Goal: Transaction & Acquisition: Purchase product/service

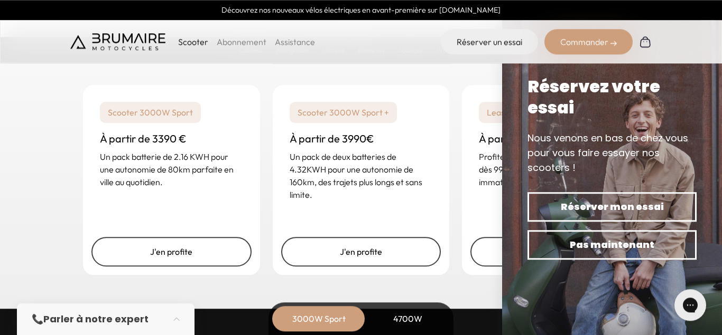
scroll to position [2604, 0]
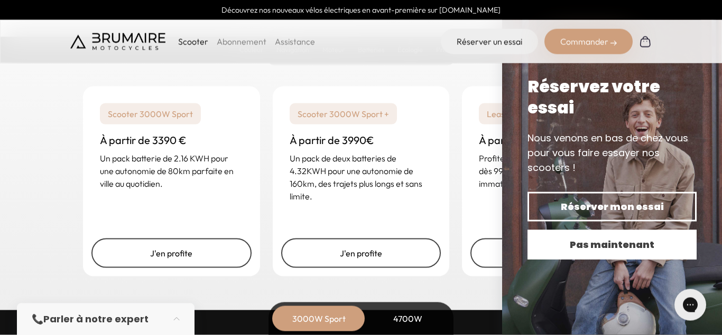
click at [606, 238] on span "Pas maintenant" at bounding box center [612, 245] width 132 height 15
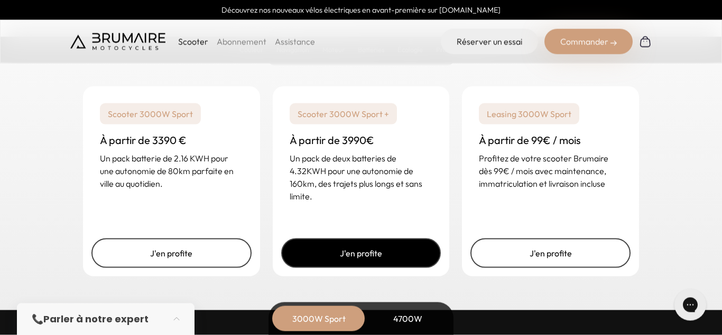
click at [319, 252] on link "J'en profite" at bounding box center [361, 254] width 160 height 30
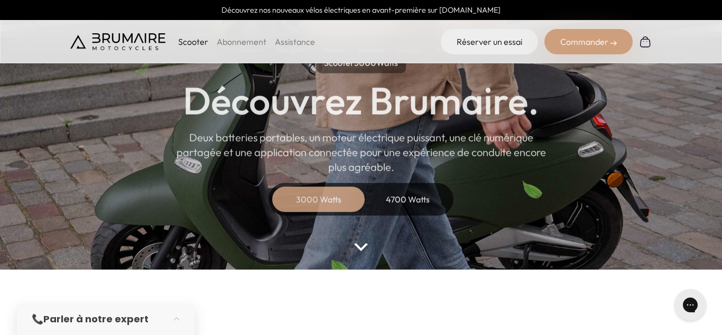
click at [398, 200] on div "4700 Watts" at bounding box center [407, 198] width 85 height 25
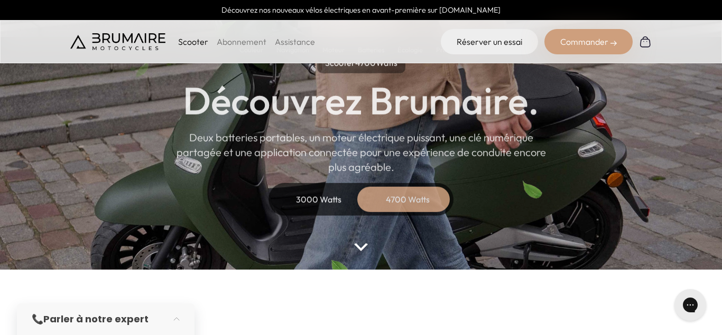
click at [322, 196] on div "3000 Watts" at bounding box center [318, 198] width 85 height 25
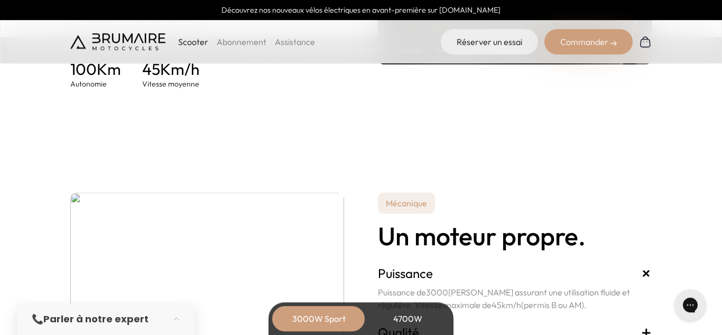
click at [387, 315] on div "4700W" at bounding box center [407, 318] width 85 height 25
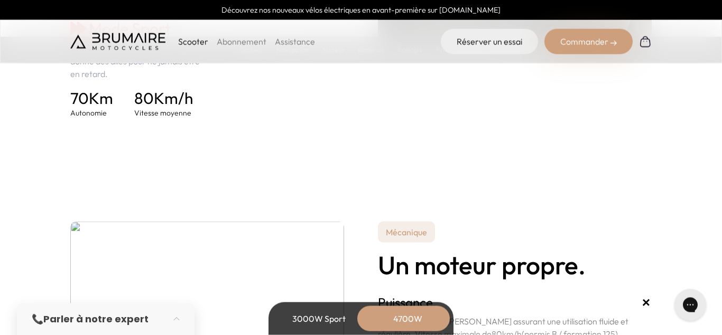
scroll to position [1806, 0]
click at [312, 329] on div "3000W Sport" at bounding box center [318, 318] width 85 height 25
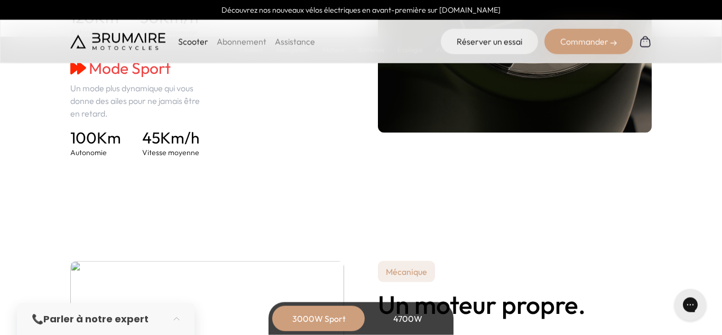
scroll to position [1643, 0]
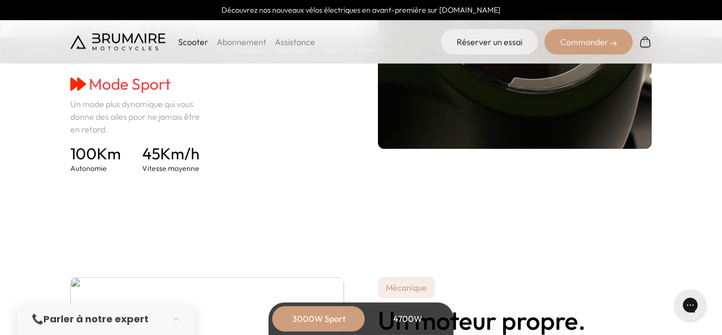
click at [399, 325] on div "4700W" at bounding box center [407, 318] width 85 height 25
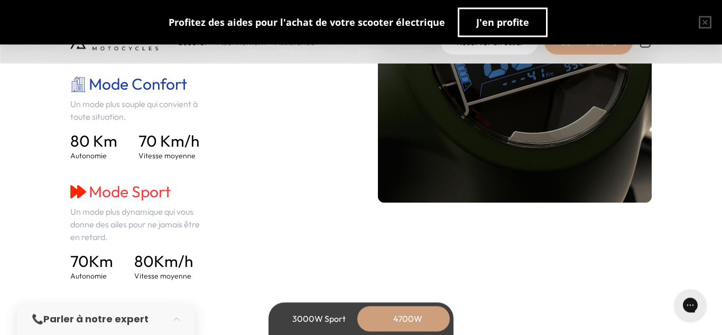
click at [305, 317] on div "3000W Sport" at bounding box center [318, 318] width 85 height 25
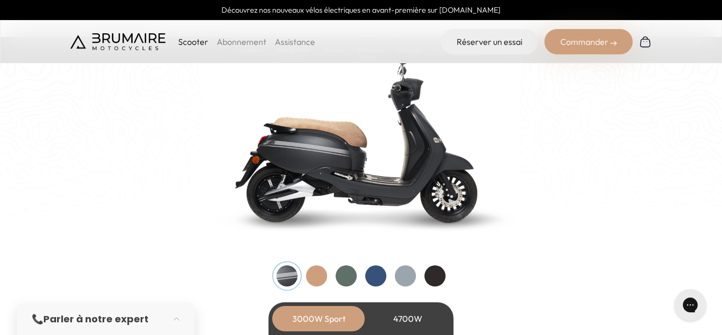
scroll to position [1111, 0]
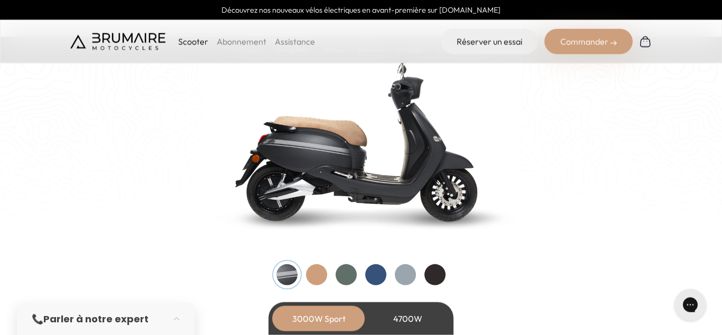
click at [313, 274] on div at bounding box center [316, 275] width 21 height 21
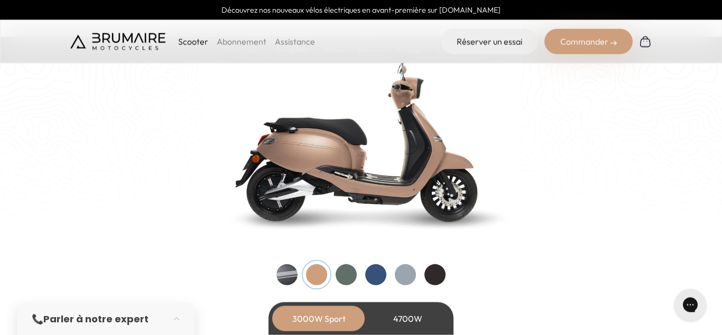
click at [340, 277] on div at bounding box center [345, 275] width 21 height 21
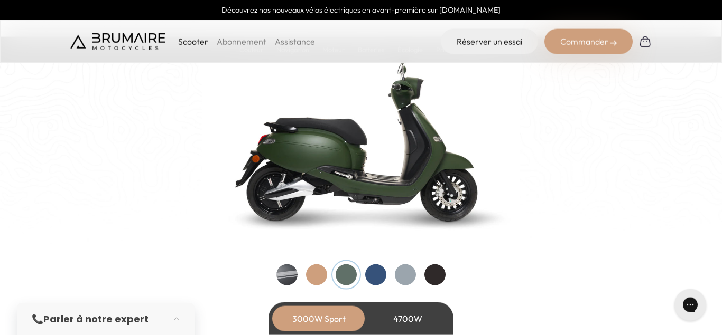
click at [357, 275] on div at bounding box center [345, 275] width 21 height 21
click at [374, 274] on div at bounding box center [375, 275] width 21 height 21
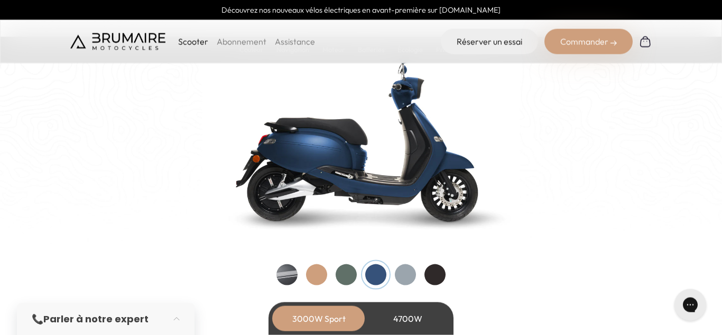
click at [397, 275] on div at bounding box center [405, 275] width 21 height 21
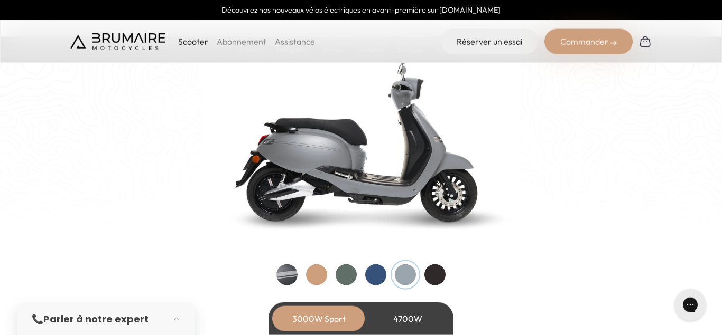
click at [427, 273] on div at bounding box center [434, 275] width 21 height 21
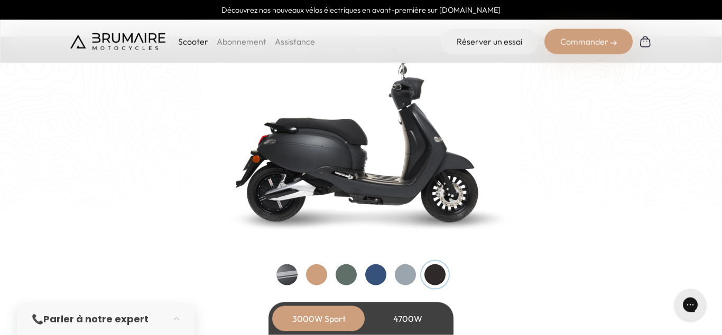
click at [410, 278] on div at bounding box center [405, 275] width 21 height 21
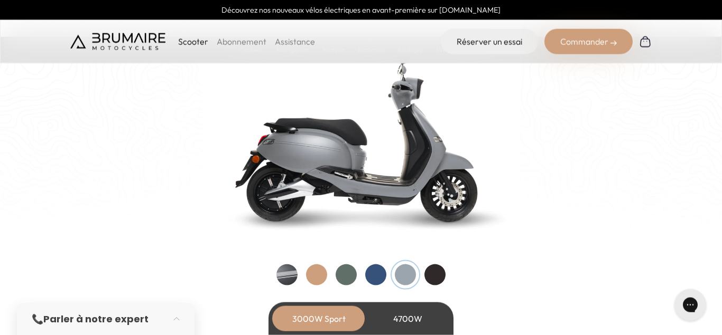
click at [294, 278] on div at bounding box center [286, 275] width 21 height 21
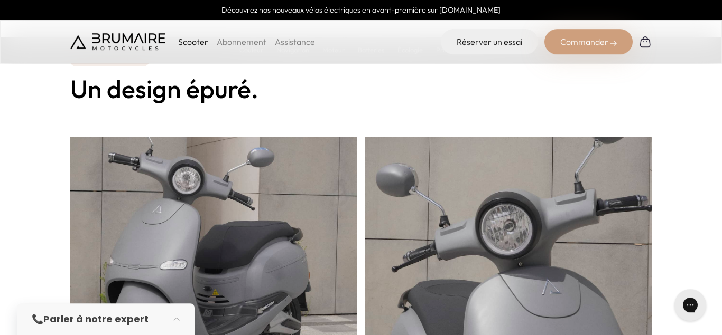
scroll to position [238, 0]
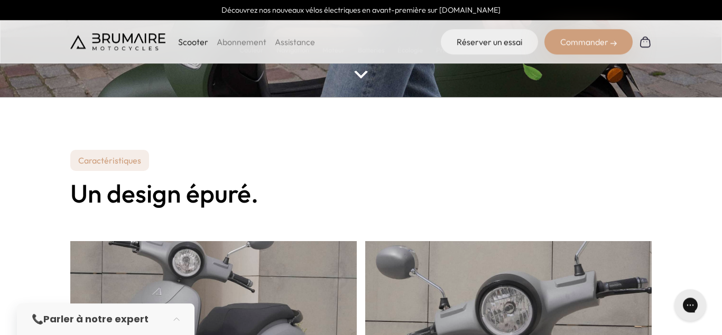
click at [600, 50] on div "Commander" at bounding box center [588, 41] width 88 height 25
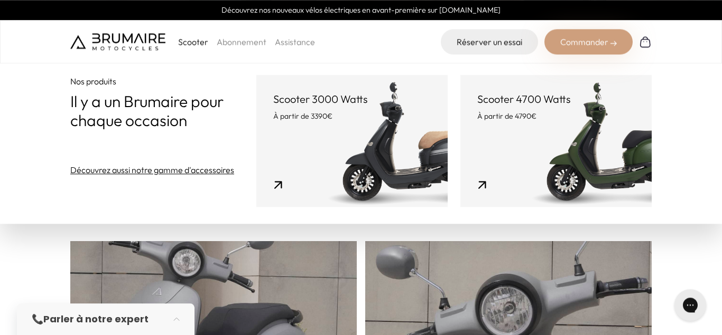
click at [368, 162] on link "Scooter 3000 Watts À partir de 3390€" at bounding box center [351, 141] width 191 height 132
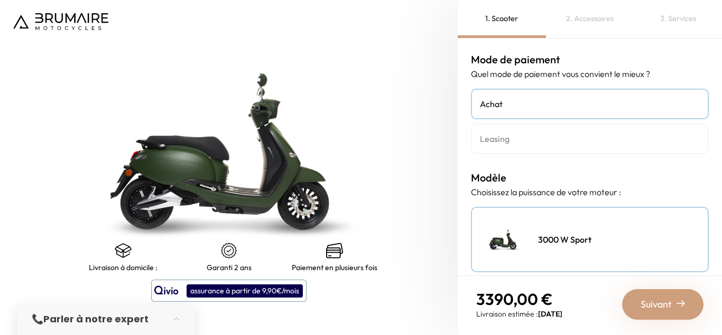
click at [549, 102] on h4 "Achat" at bounding box center [590, 104] width 220 height 13
click at [513, 144] on h4 "Leasing" at bounding box center [590, 139] width 220 height 13
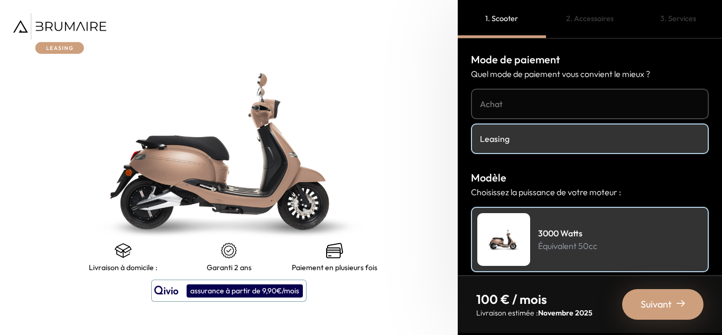
click at [535, 99] on h4 "Achat" at bounding box center [590, 104] width 220 height 13
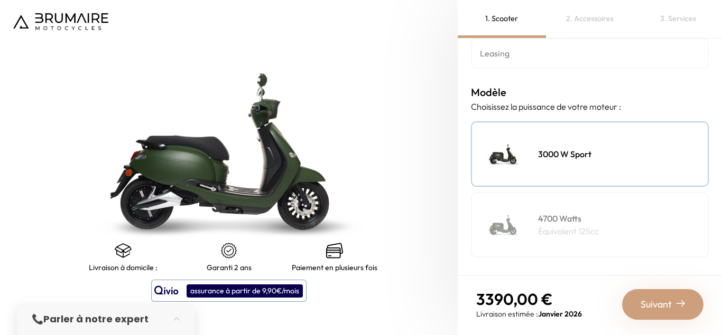
scroll to position [88, 0]
click at [547, 155] on h4 "3000 W Sport" at bounding box center [564, 152] width 53 height 13
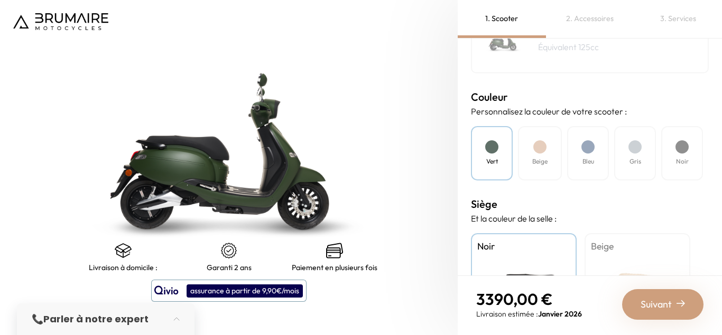
scroll to position [271, 0]
click at [595, 148] on div "Bleu" at bounding box center [588, 152] width 42 height 54
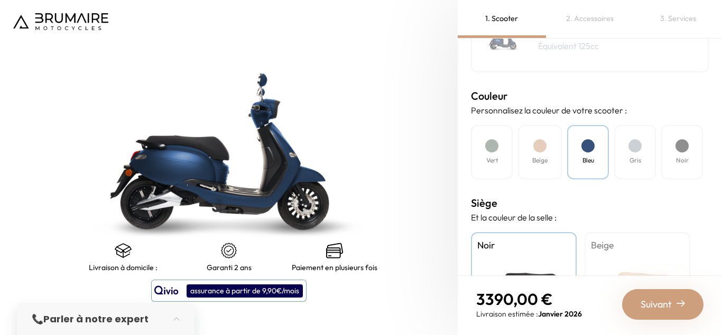
click at [624, 148] on div "Gris" at bounding box center [635, 152] width 42 height 54
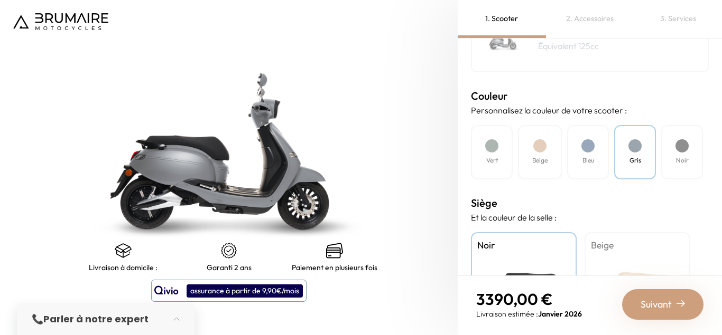
click at [669, 146] on div "Noir" at bounding box center [682, 152] width 42 height 54
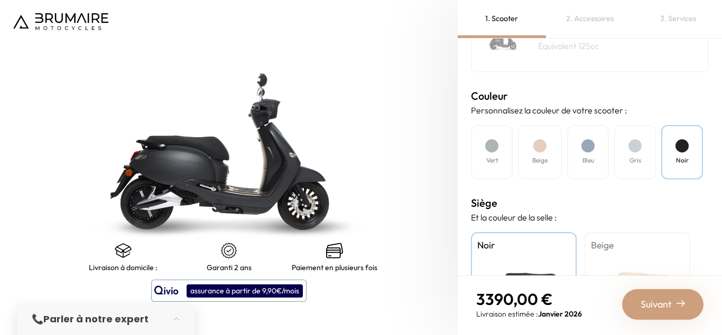
click at [650, 147] on div "Gris" at bounding box center [635, 152] width 42 height 54
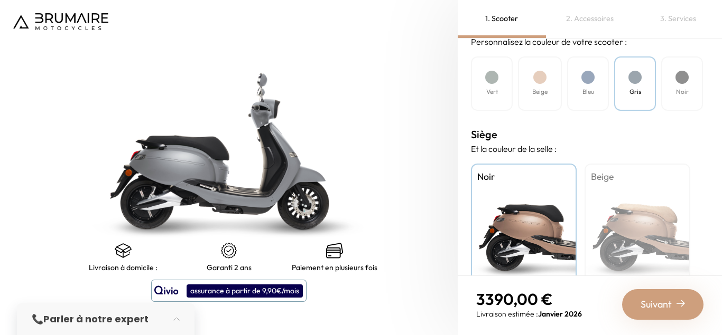
scroll to position [341, 0]
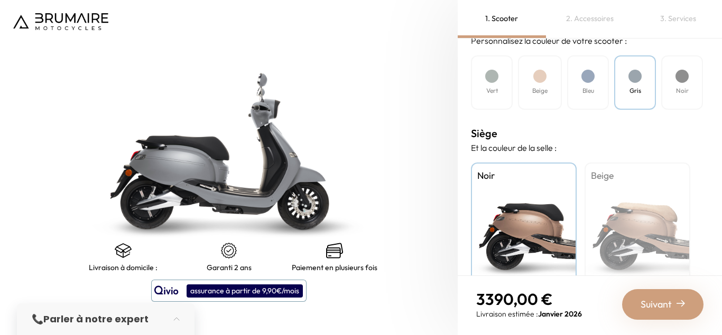
click at [636, 202] on div "Beige" at bounding box center [637, 229] width 106 height 132
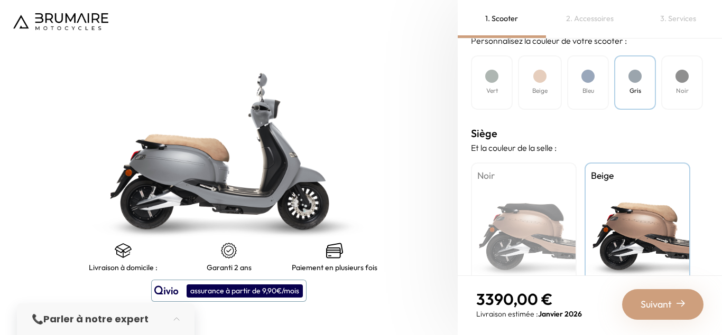
click at [536, 219] on div "Noir" at bounding box center [524, 229] width 106 height 132
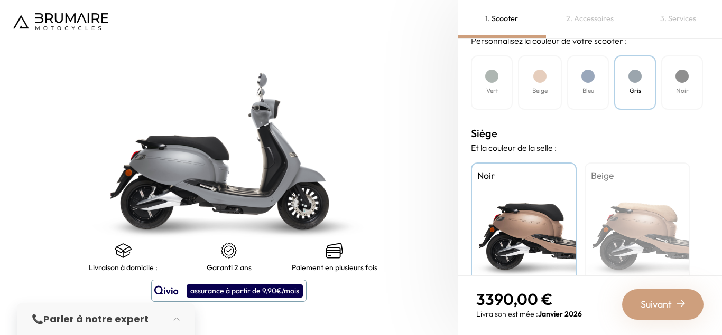
click at [594, 217] on div "Beige" at bounding box center [637, 229] width 106 height 132
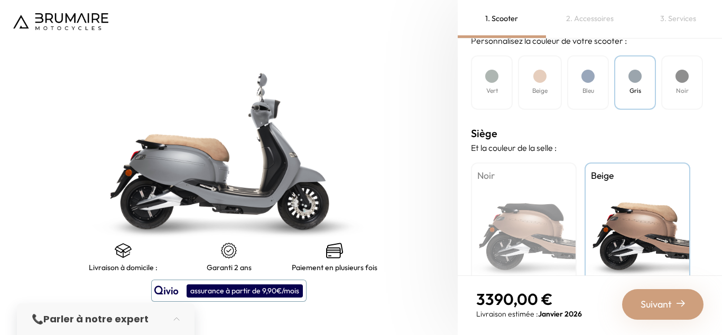
click at [558, 199] on div "Noir" at bounding box center [524, 229] width 106 height 132
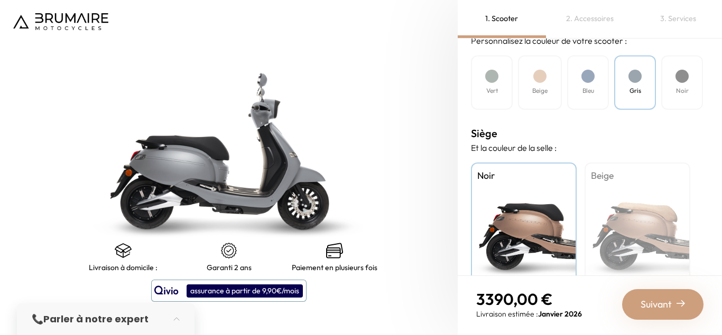
click at [597, 81] on div "Bleu" at bounding box center [588, 82] width 42 height 54
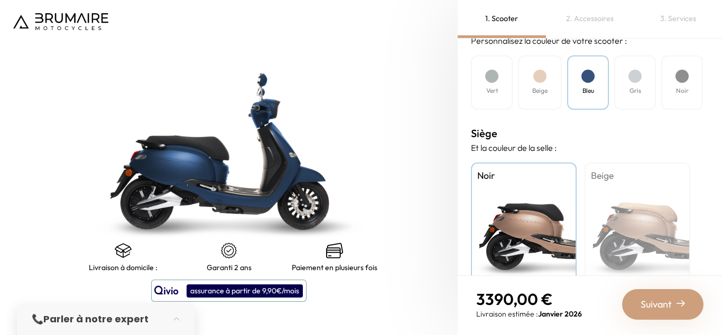
click at [545, 84] on div "Beige" at bounding box center [540, 82] width 44 height 54
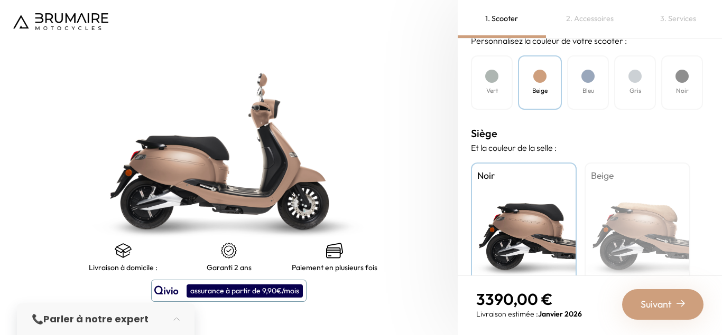
click at [509, 76] on div "Vert" at bounding box center [492, 82] width 42 height 54
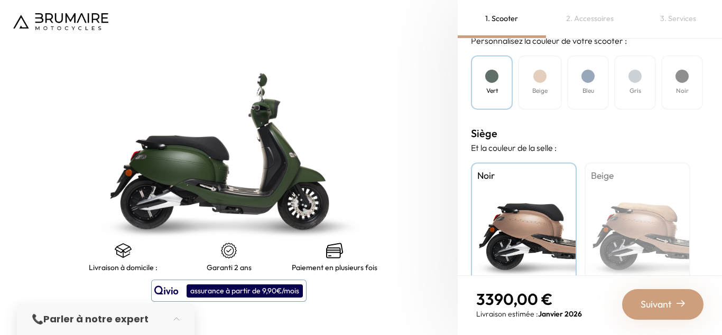
click at [675, 85] on div "Noir" at bounding box center [682, 82] width 42 height 54
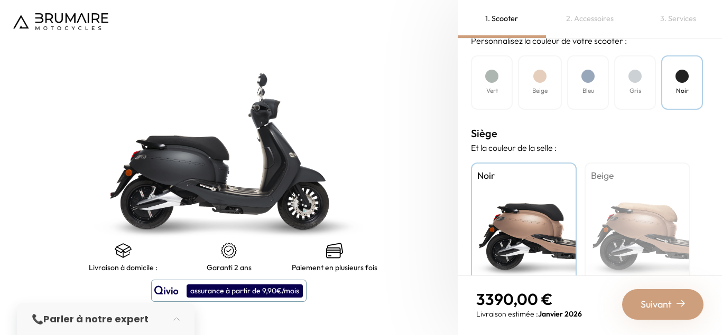
click at [651, 90] on div "Gris" at bounding box center [635, 82] width 42 height 54
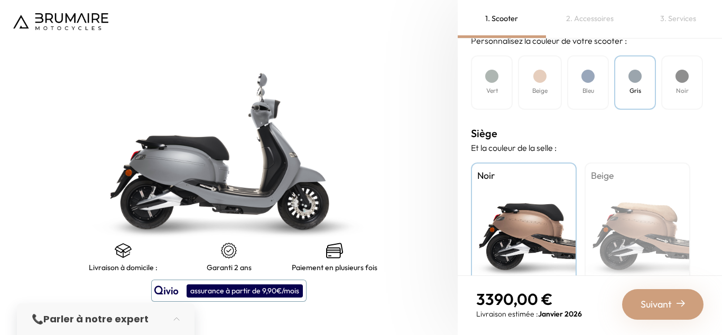
click at [679, 93] on h4 "Noir" at bounding box center [682, 91] width 13 height 10
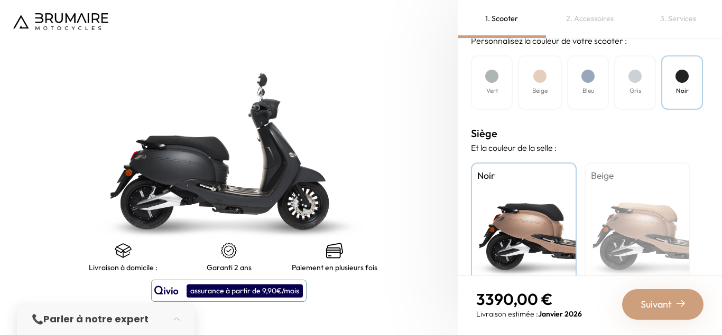
click at [637, 96] on div "Gris" at bounding box center [635, 82] width 42 height 54
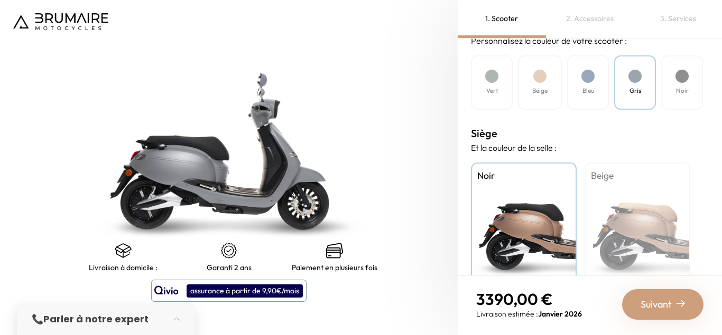
scroll to position [373, 0]
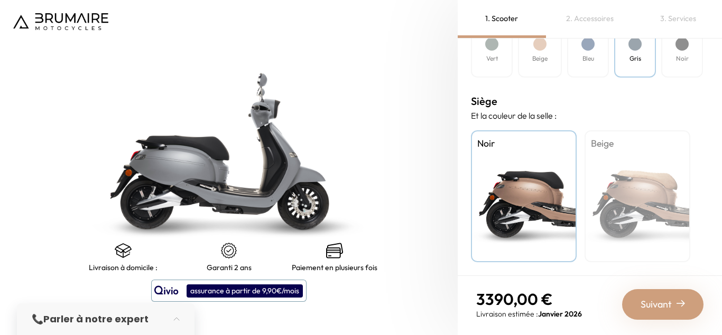
click at [669, 299] on span "Suivant" at bounding box center [655, 304] width 31 height 15
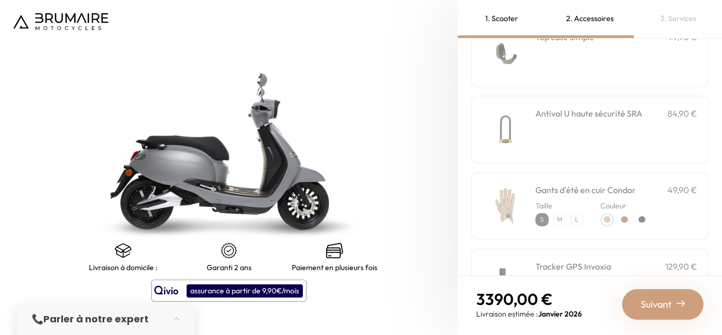
scroll to position [76, 0]
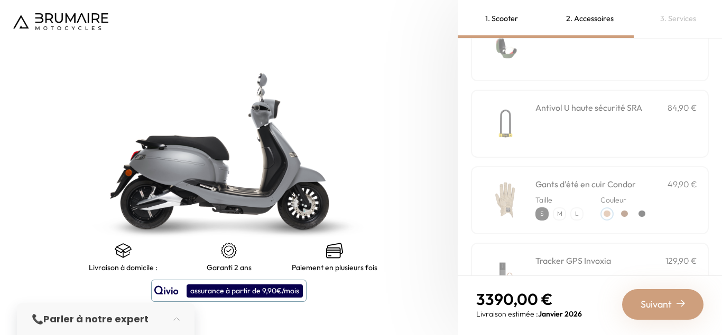
click at [584, 119] on div "Antivol U haute sécurité SRA 84,90 €" at bounding box center [616, 123] width 162 height 45
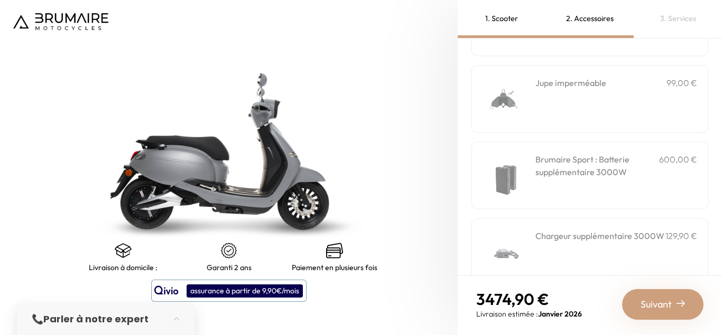
scroll to position [430, 0]
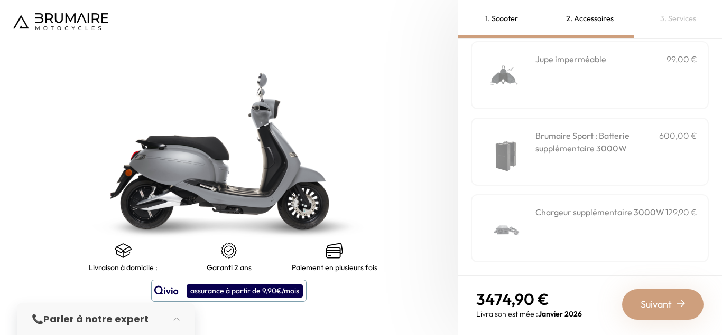
click at [648, 302] on span "Suivant" at bounding box center [655, 304] width 31 height 15
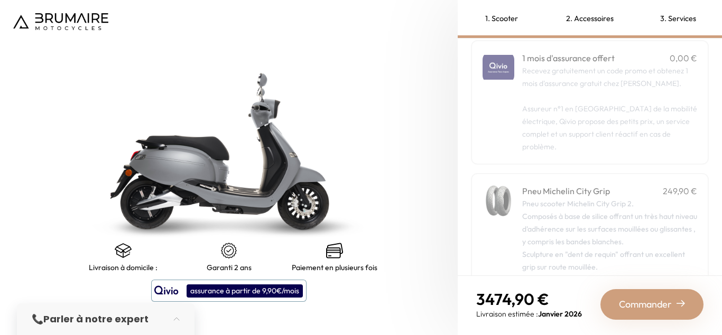
scroll to position [111, 0]
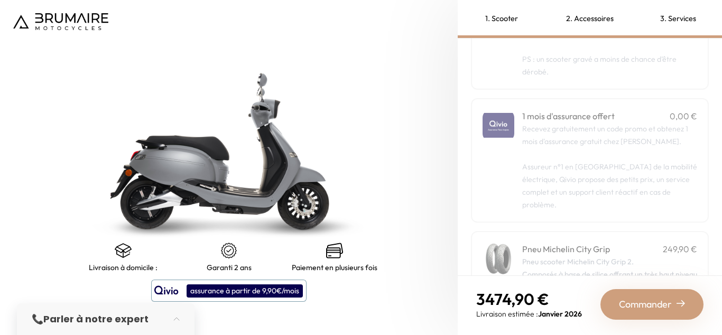
click at [644, 155] on p "Recevez gratuitement un code promo et obtenez 1 mois d'assurance gratuit chez Q…" at bounding box center [609, 167] width 175 height 89
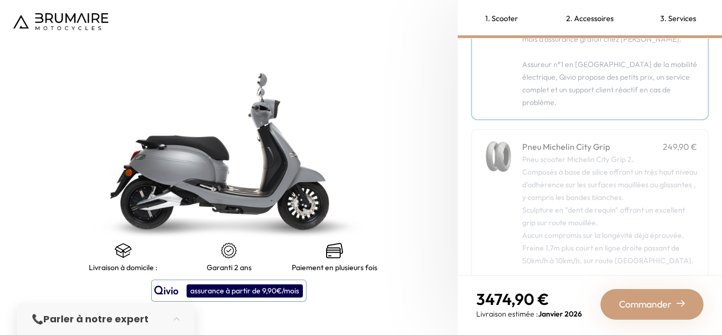
scroll to position [242, 0]
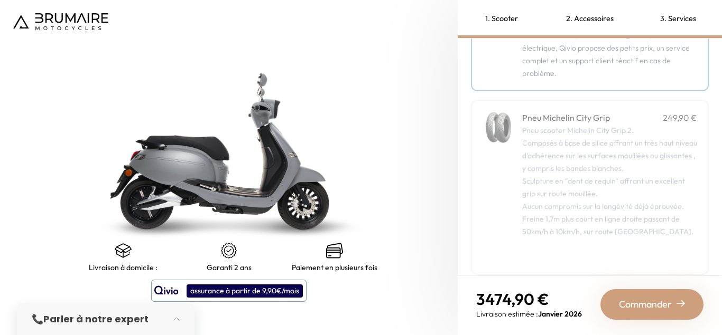
click at [648, 304] on span "Commander" at bounding box center [645, 304] width 53 height 15
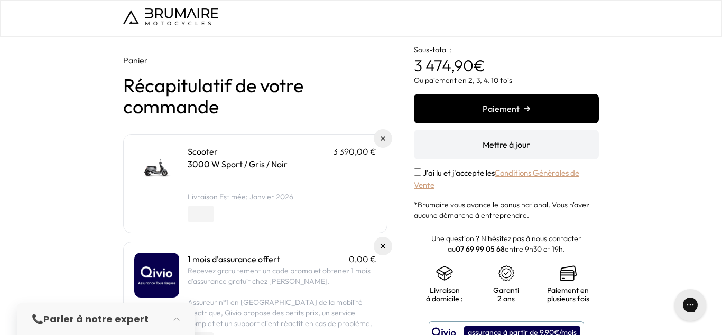
click at [156, 176] on img at bounding box center [156, 167] width 45 height 45
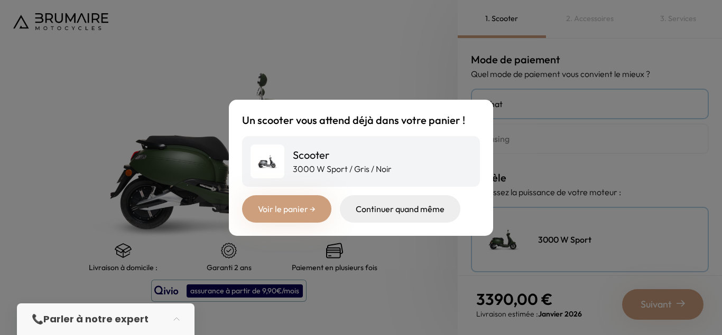
click at [310, 209] on link "Voir le panier →" at bounding box center [286, 208] width 89 height 27
